Goal: Information Seeking & Learning: Learn about a topic

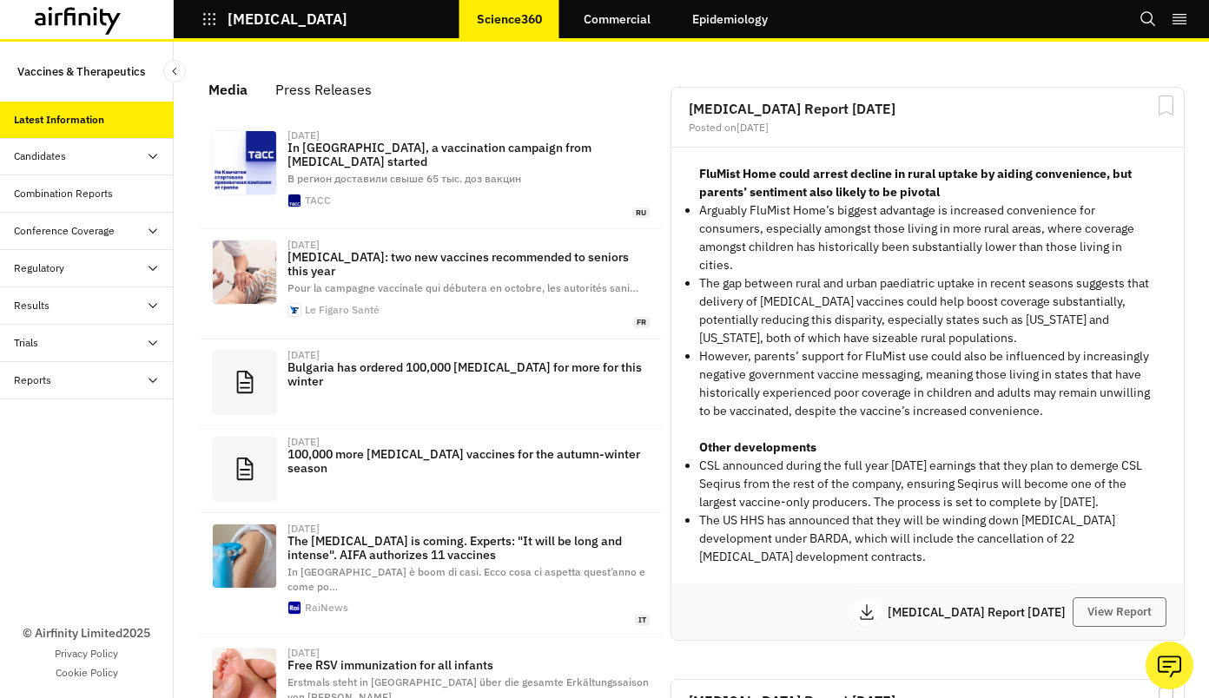
scroll to position [1081, 507]
click at [1148, 23] on icon "Search" at bounding box center [1148, 18] width 15 height 15
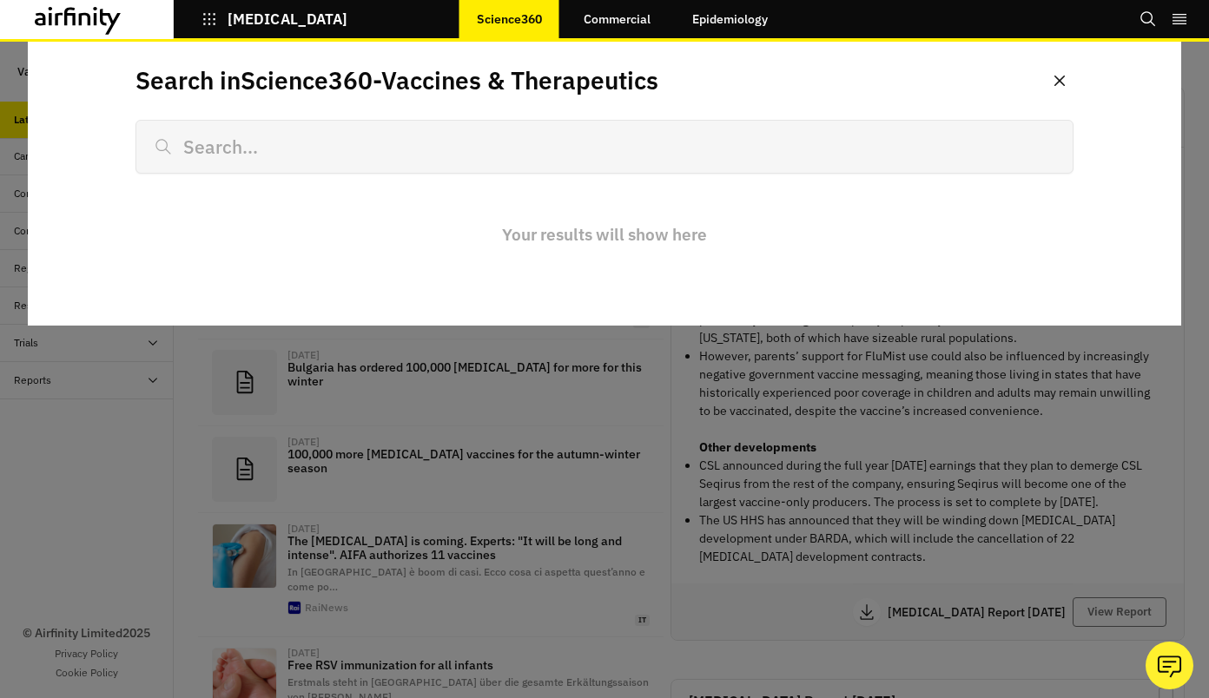
scroll to position [0, 0]
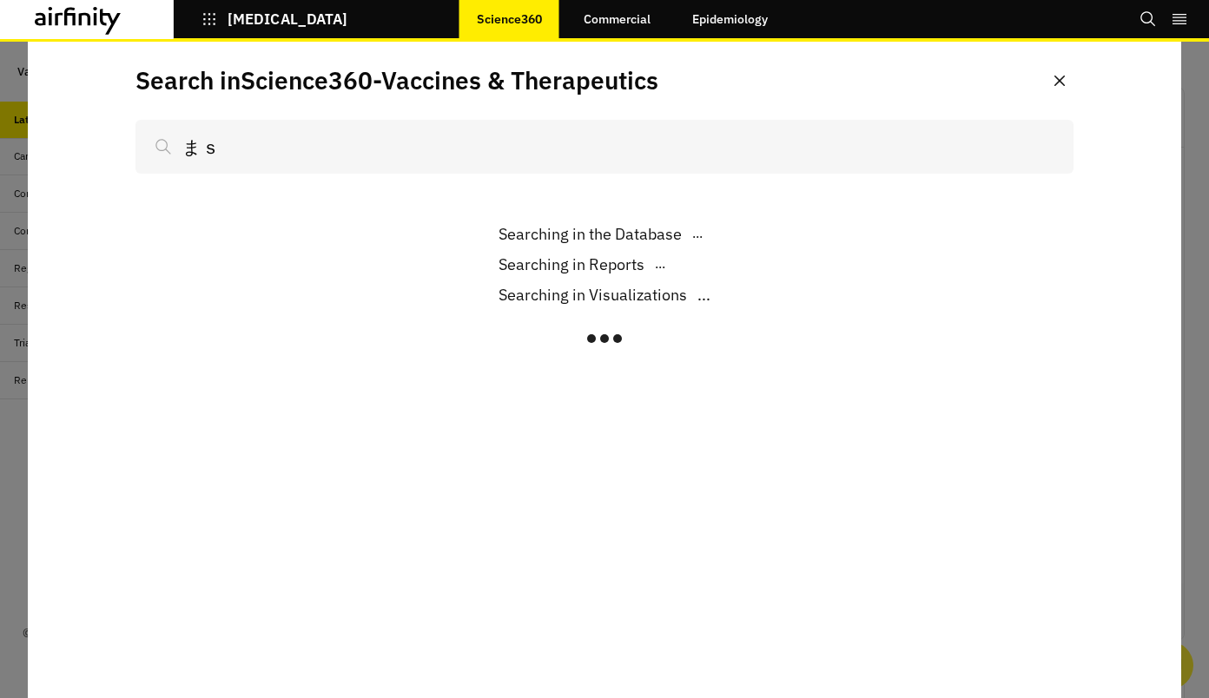
type input "ま"
type input "mass vaccina"
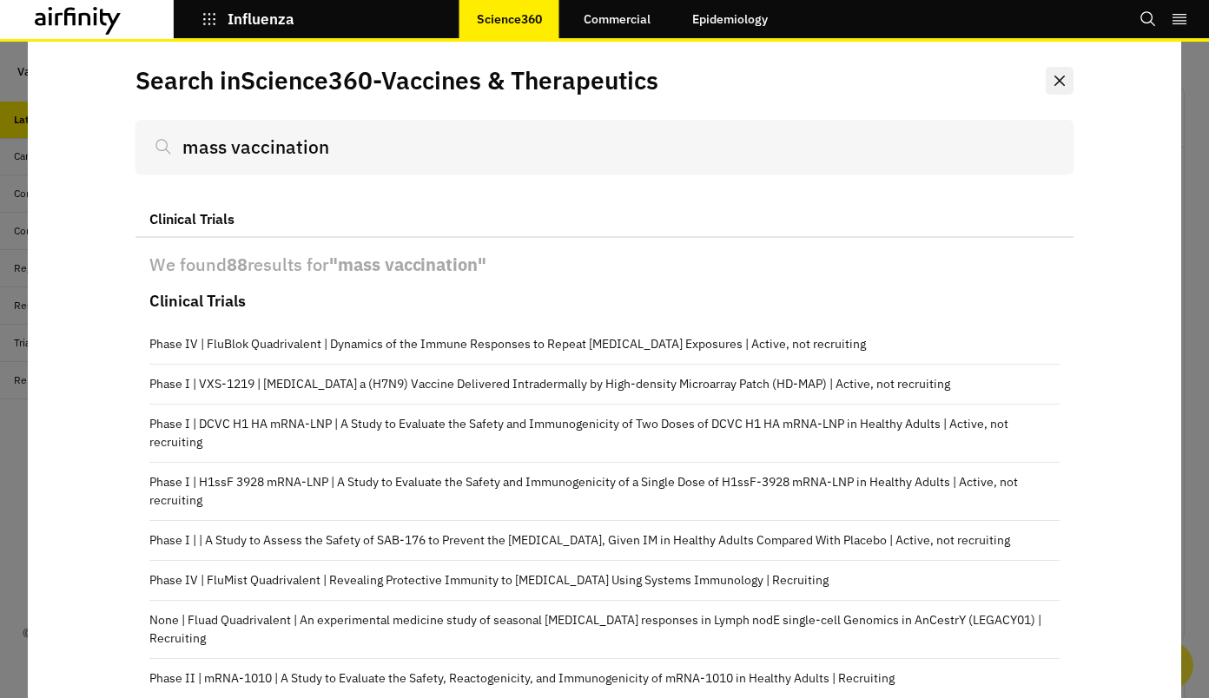
type input "mass vaccination"
click at [1046, 89] on button "Close" at bounding box center [1060, 81] width 28 height 28
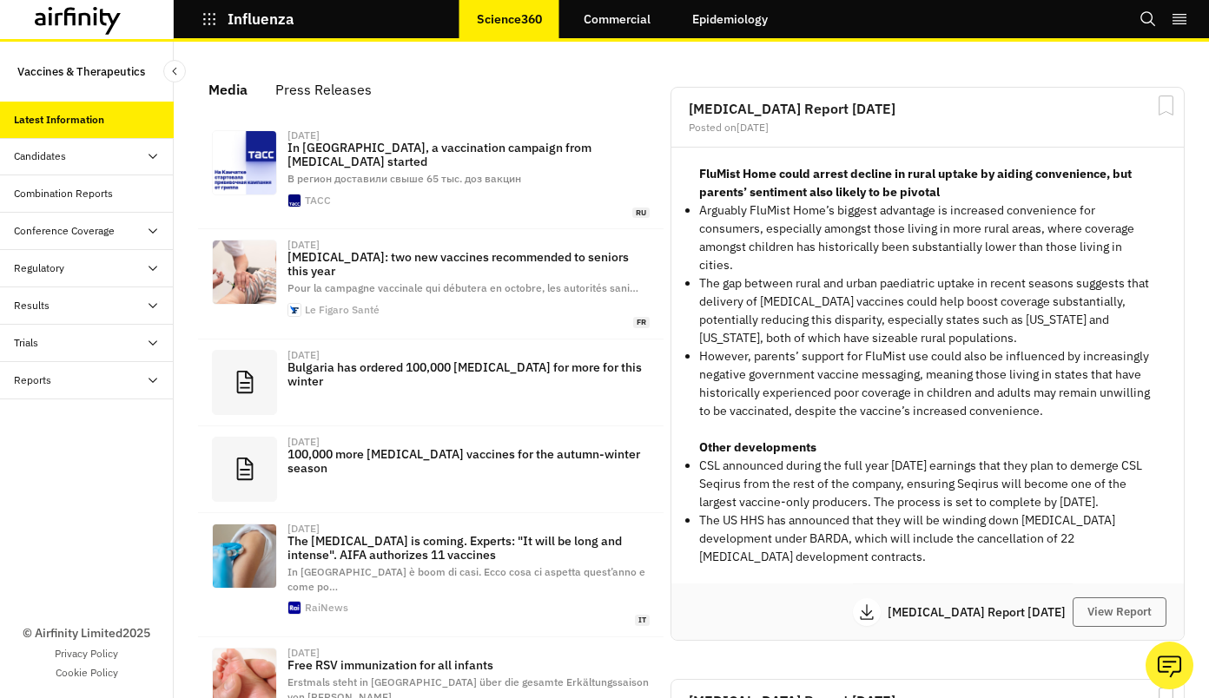
click at [612, 23] on link "Commercial" at bounding box center [617, 19] width 102 height 42
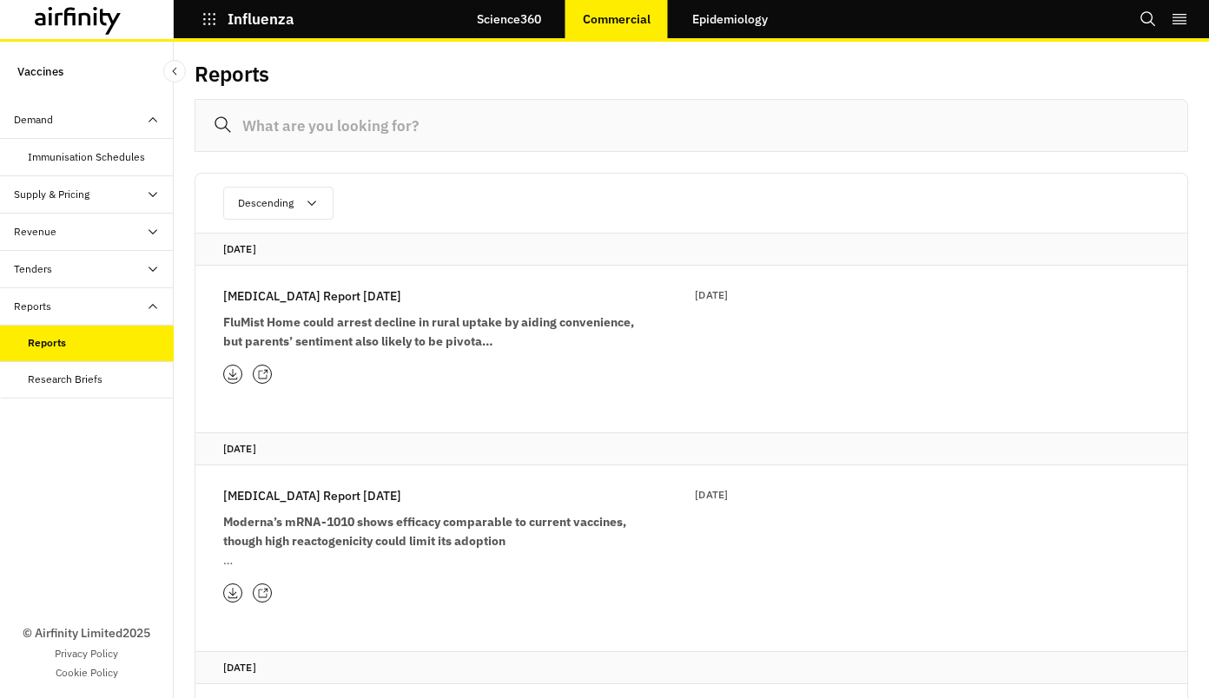
click at [392, 129] on input at bounding box center [692, 125] width 994 height 53
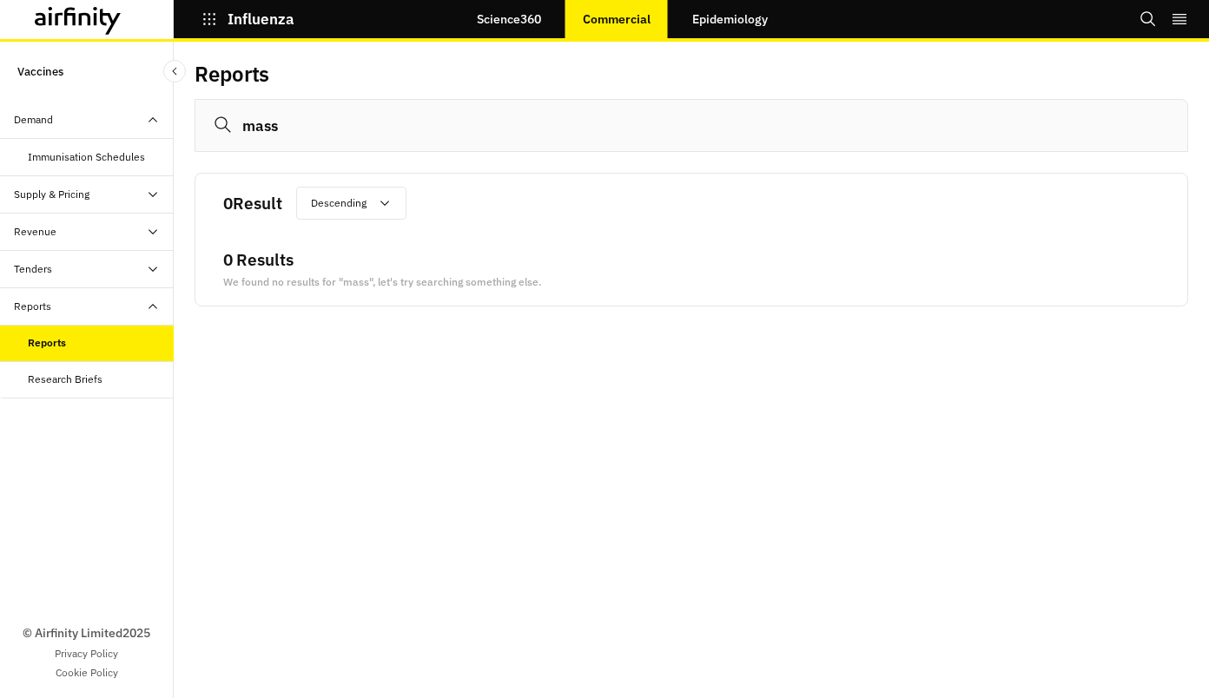
drag, startPoint x: 332, startPoint y: 130, endPoint x: 190, endPoint y: 142, distance: 142.1
click at [190, 142] on div "Reports mass 0 Result Descending Ascending Descending 0 Results We found no res…" at bounding box center [692, 190] width 1036 height 296
type input "uk program"
drag, startPoint x: 343, startPoint y: 129, endPoint x: 157, endPoint y: 115, distance: 186.4
click at [157, 115] on div "Vaccines Demand Immunisation Schedules Supply & Pricing Supply Table Supply Das…" at bounding box center [604, 370] width 1209 height 657
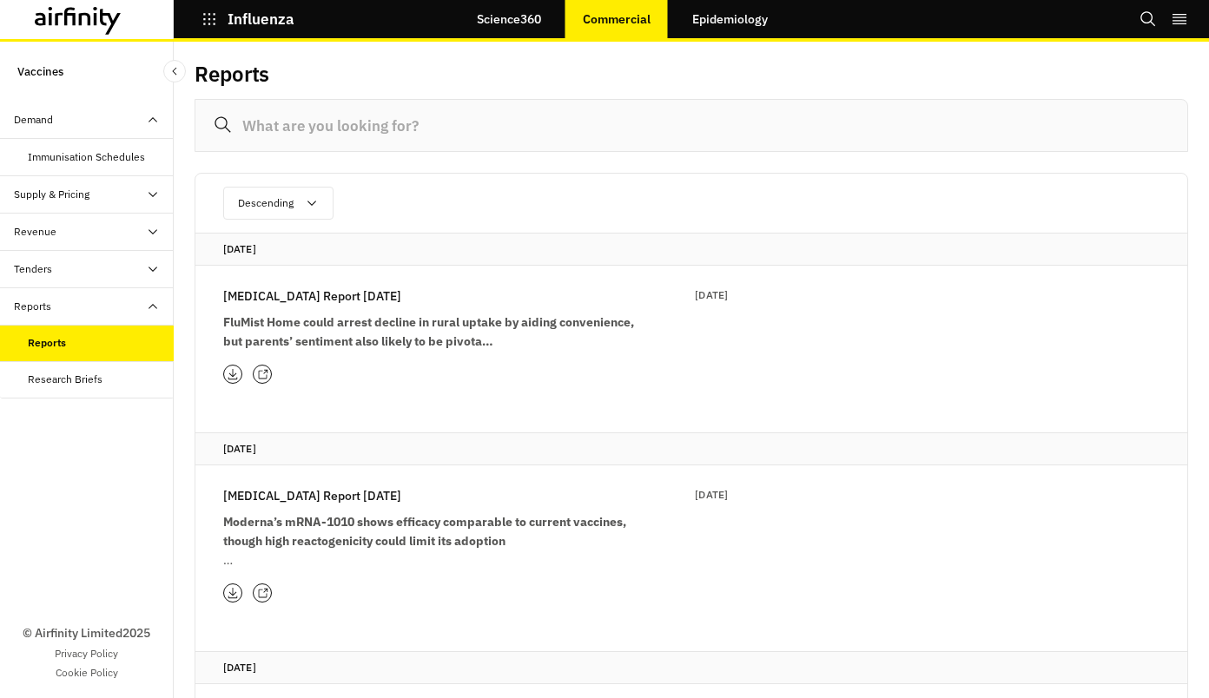
click at [159, 276] on div "Tenders" at bounding box center [87, 269] width 174 height 37
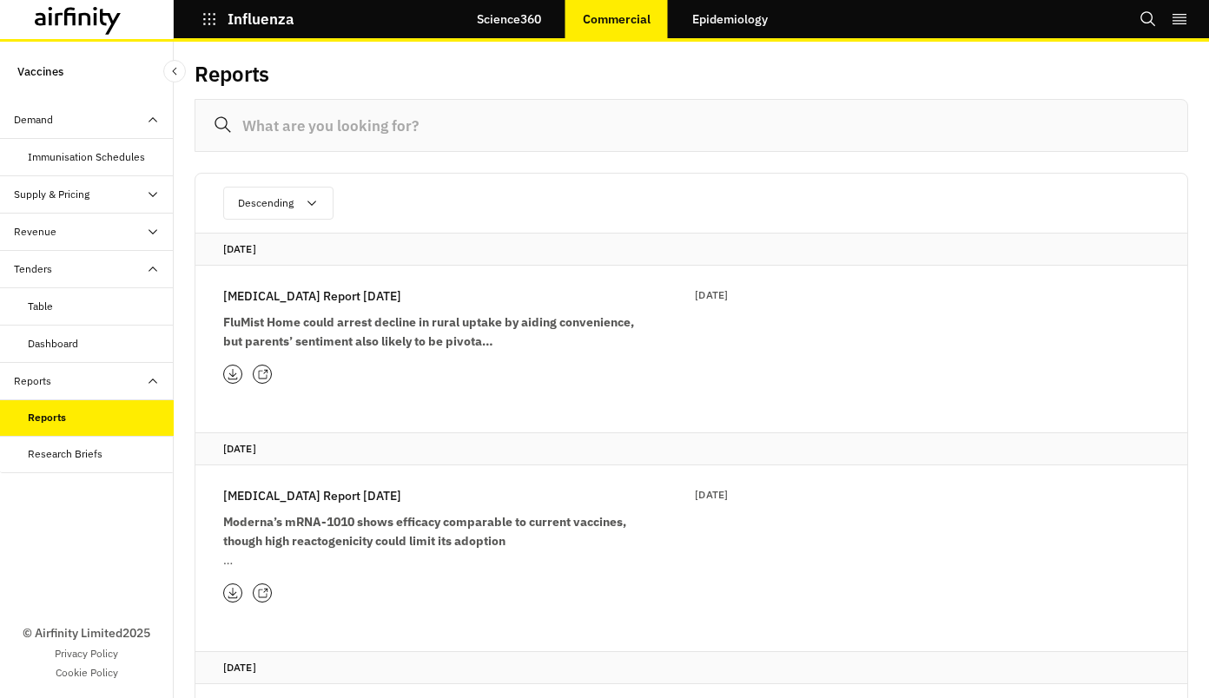
click at [162, 231] on div "Revenue" at bounding box center [94, 232] width 160 height 16
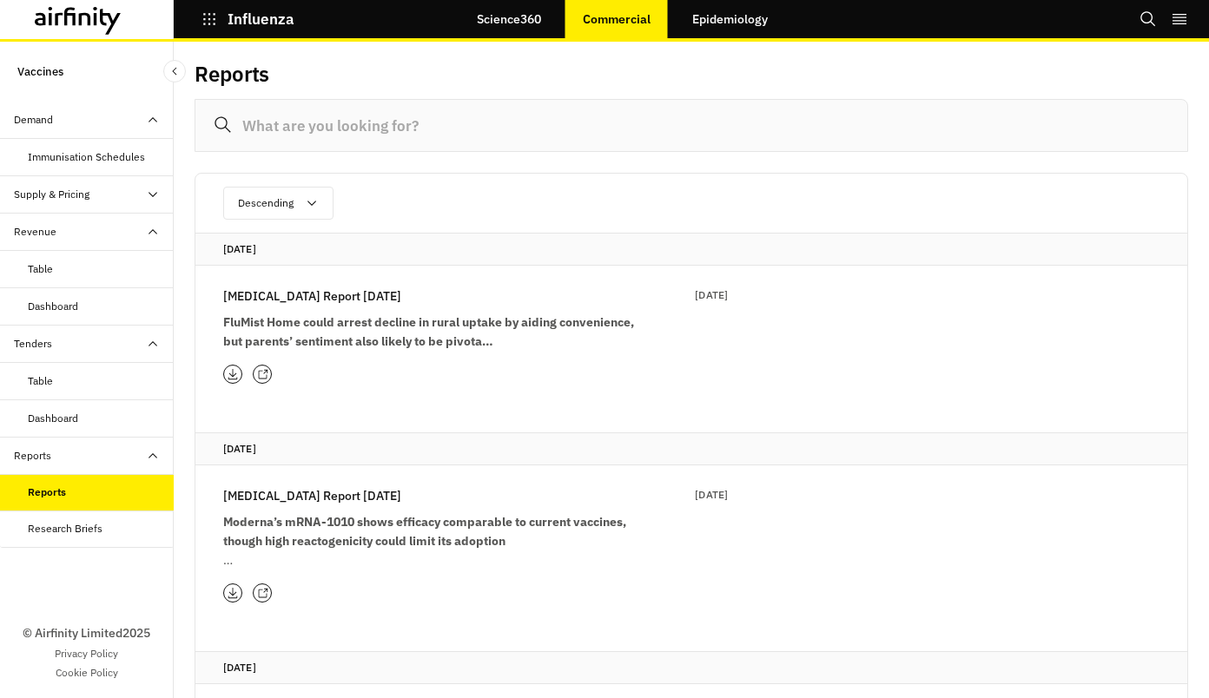
click at [163, 196] on div "Supply & Pricing" at bounding box center [94, 195] width 160 height 16
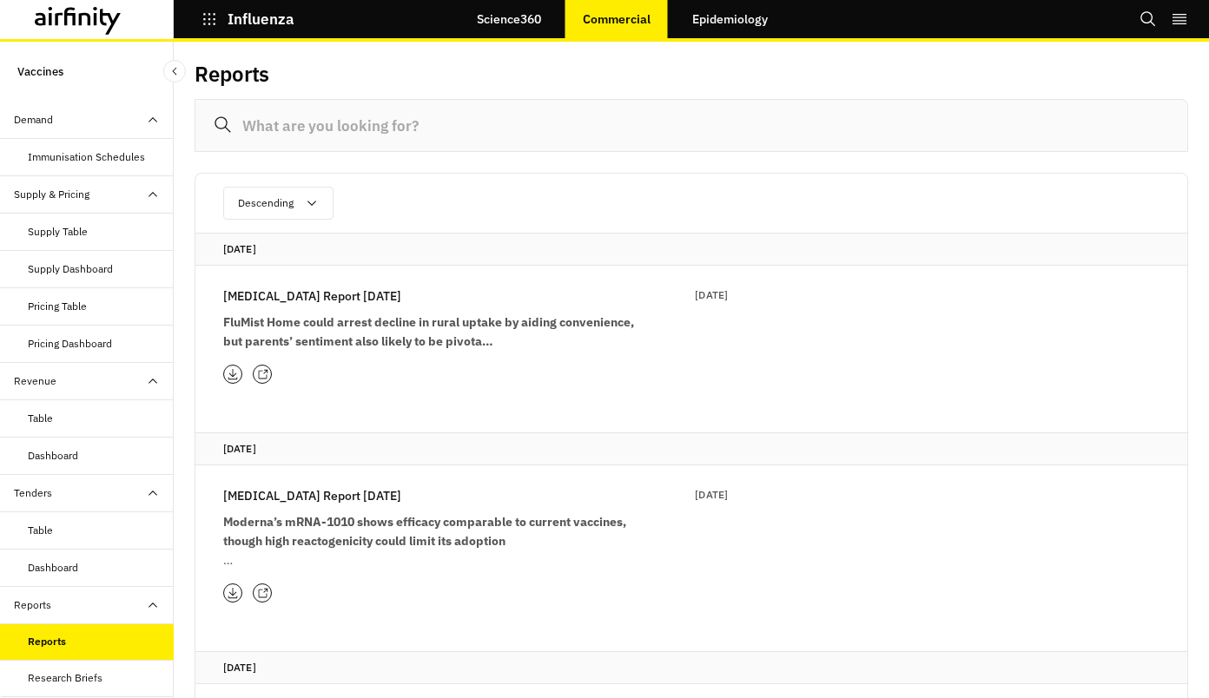
click at [520, 15] on link "Science360" at bounding box center [509, 19] width 99 height 42
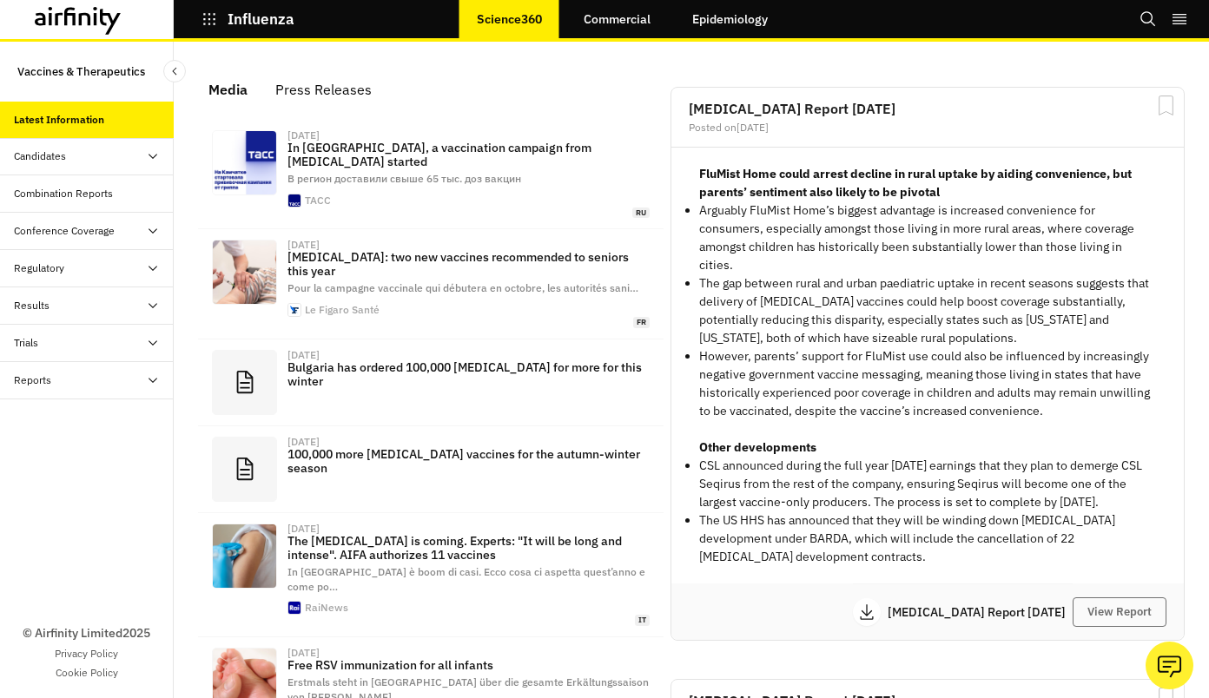
scroll to position [1081, 507]
click at [157, 308] on icon at bounding box center [153, 306] width 14 height 14
click at [78, 344] on div "Vaccine Results Table" at bounding box center [79, 343] width 103 height 16
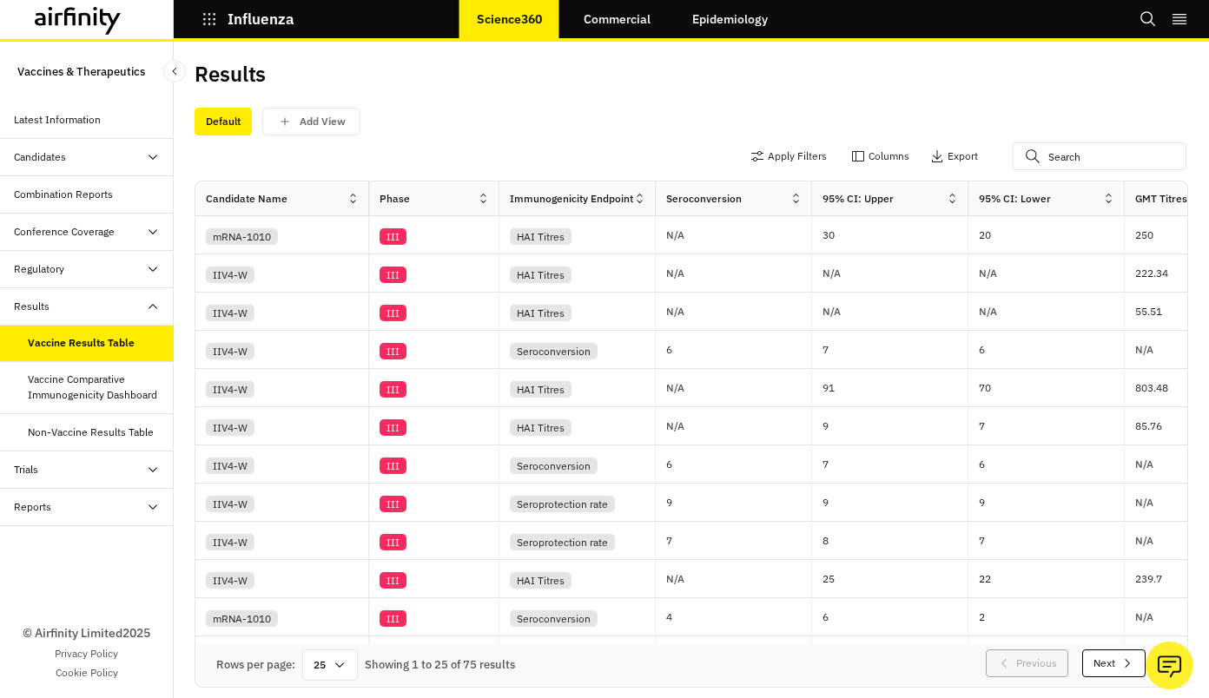
click at [748, 17] on link "Epidemiology" at bounding box center [730, 19] width 110 height 42
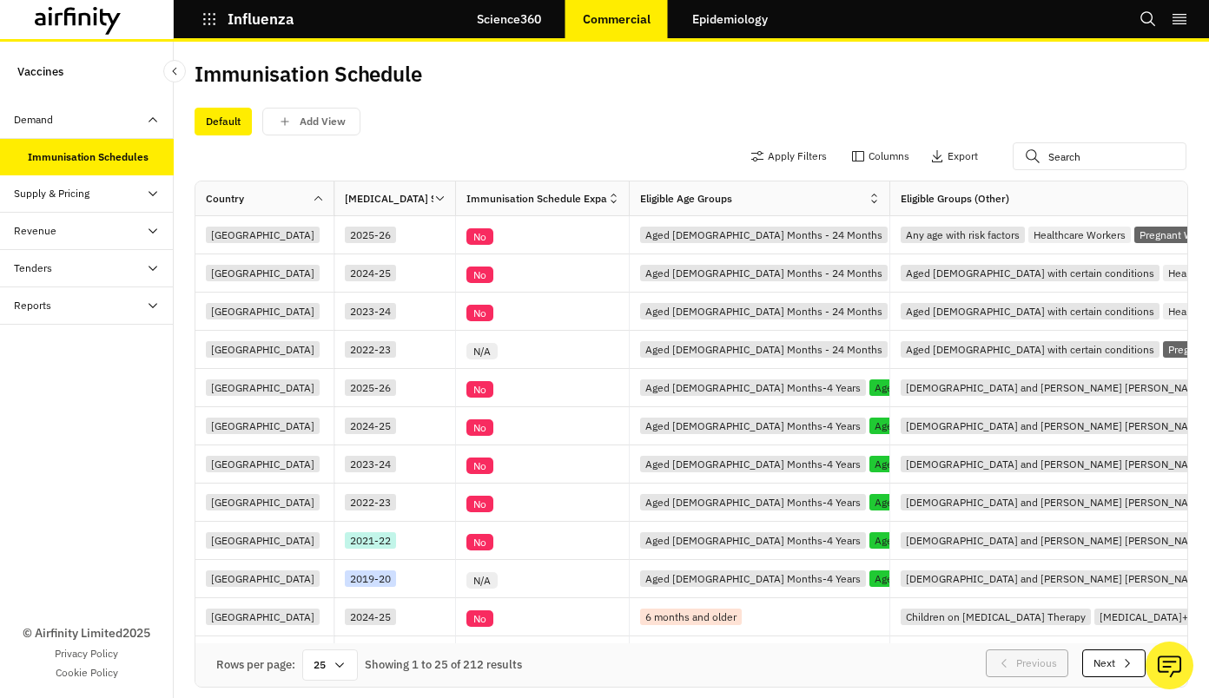
scroll to position [19, 0]
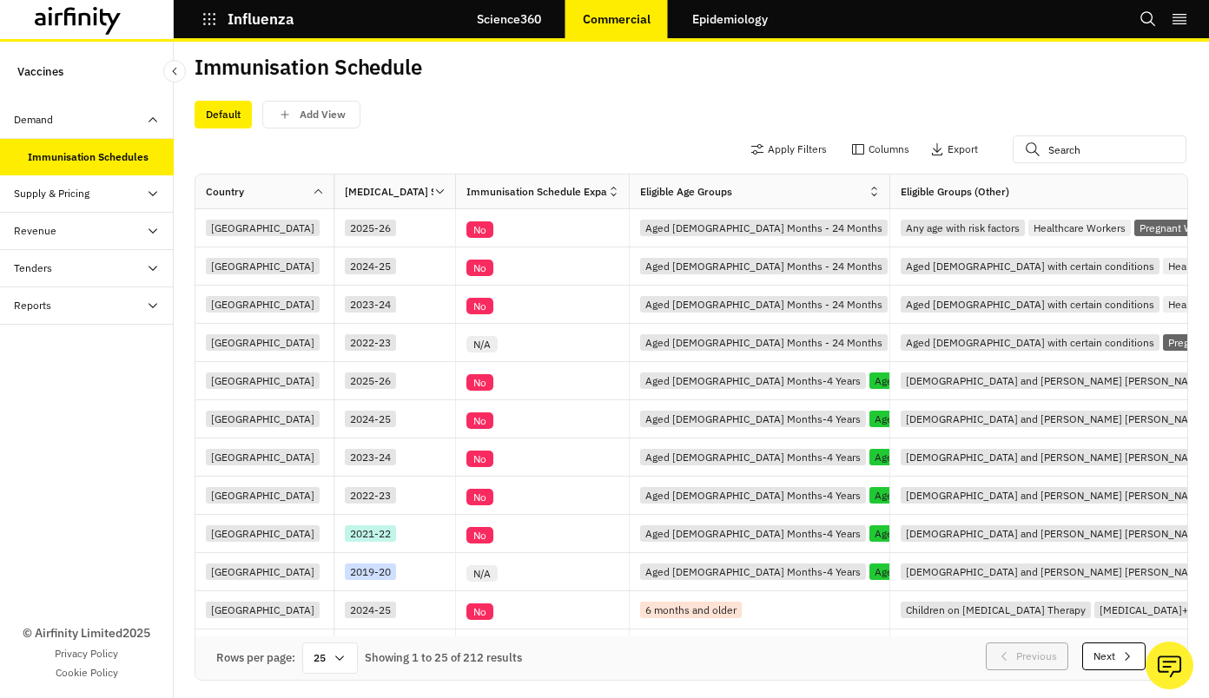
click at [483, 16] on link "Science360" at bounding box center [509, 19] width 99 height 42
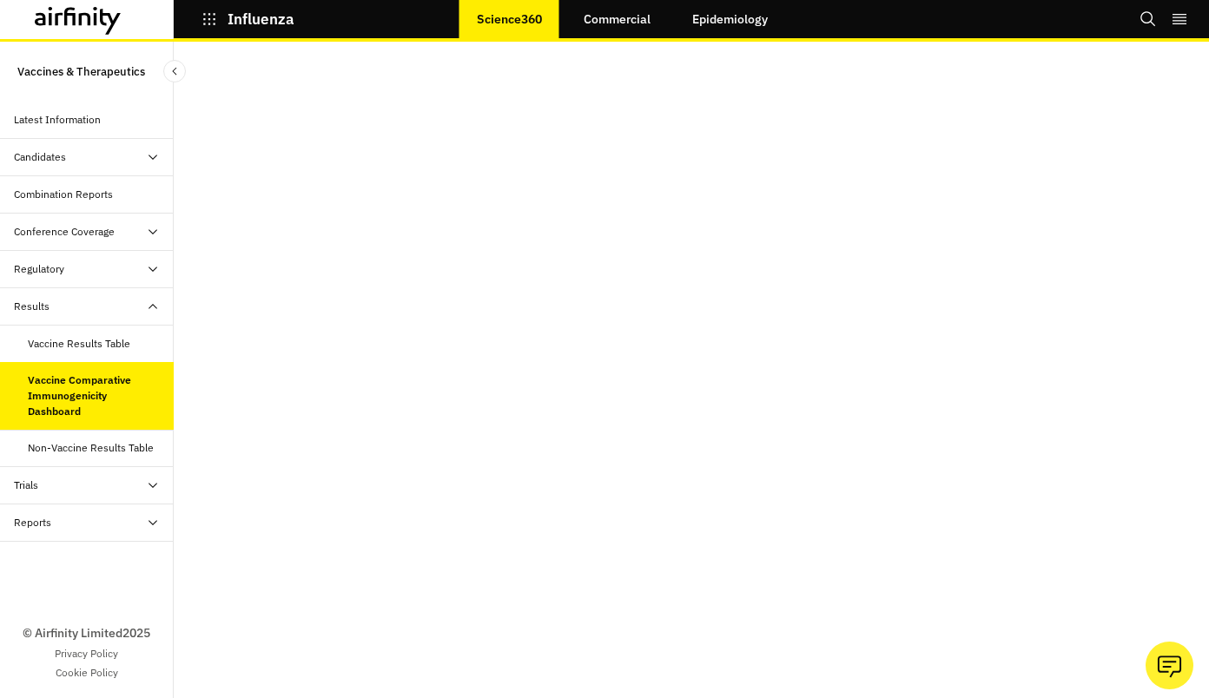
scroll to position [6, 0]
click at [158, 487] on icon at bounding box center [153, 486] width 14 height 14
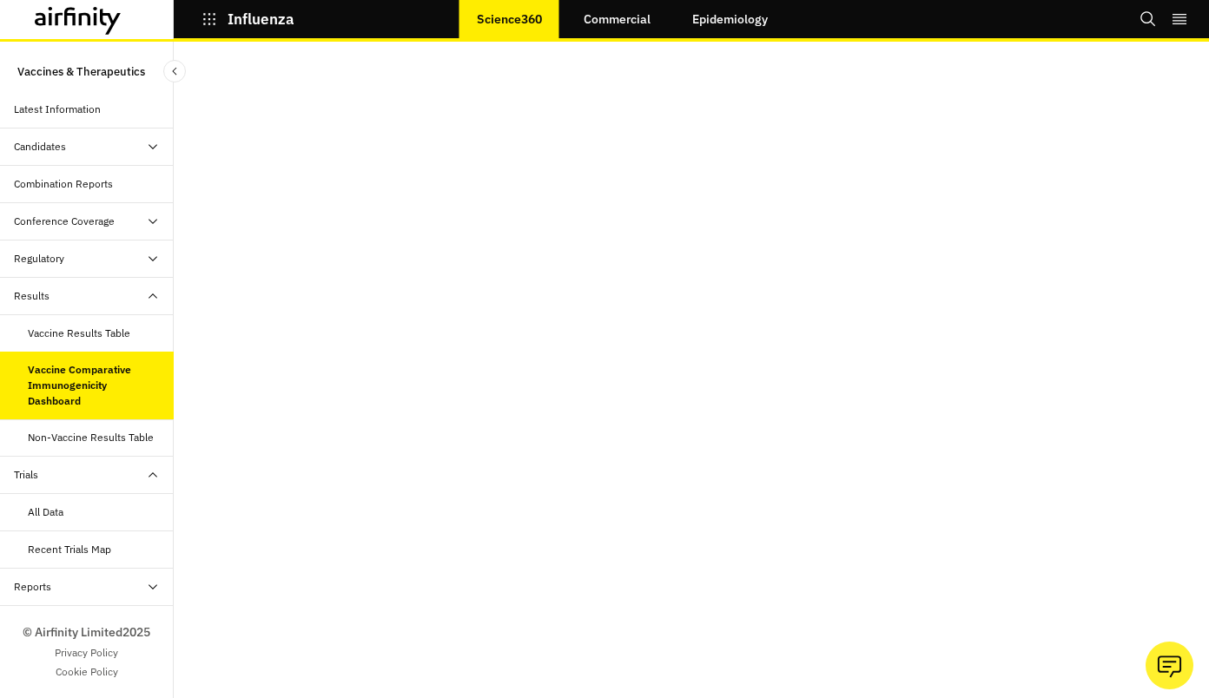
scroll to position [0, 0]
